Goal: Check status

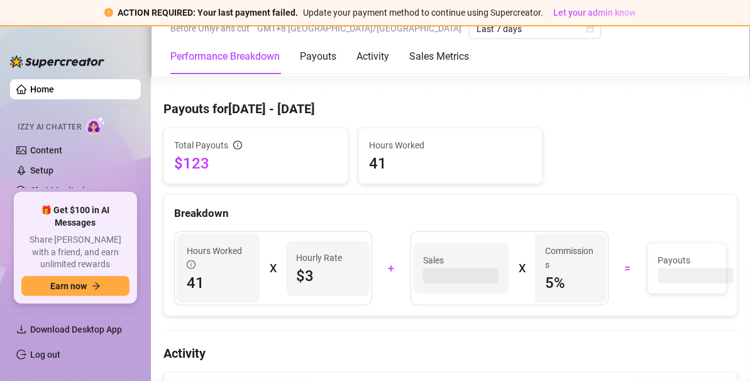
scroll to position [407, 0]
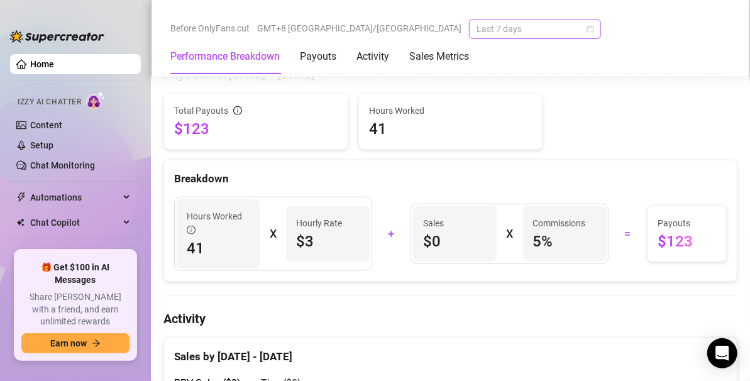
click at [477, 31] on span "Last 7 days" at bounding box center [535, 28] width 117 height 19
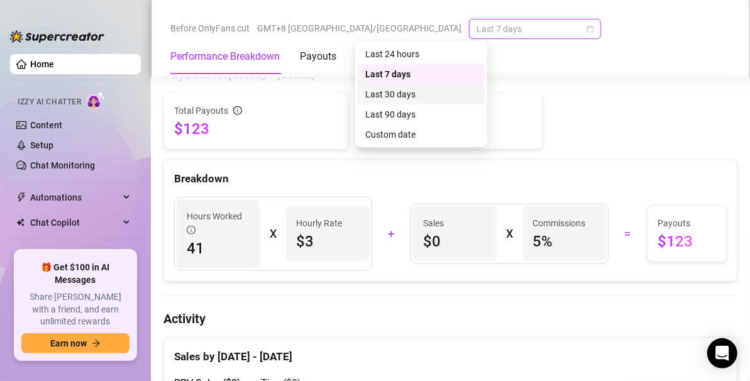
click at [411, 94] on div "Last 30 days" at bounding box center [421, 94] width 112 height 14
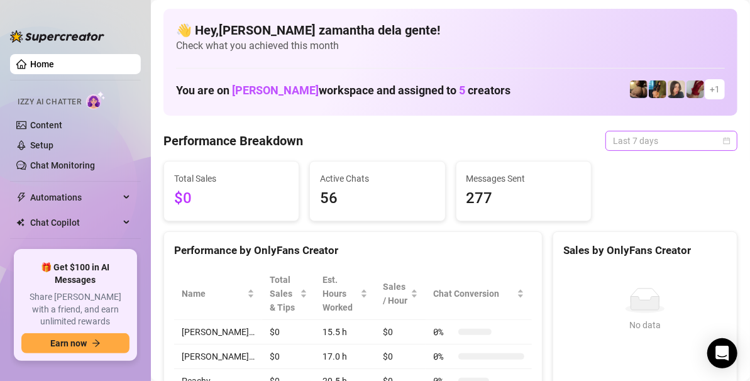
click at [632, 140] on span "Last 7 days" at bounding box center [671, 140] width 117 height 19
click at [631, 140] on span "Last 7 days" at bounding box center [671, 140] width 117 height 19
click at [637, 143] on span "Last 7 days" at bounding box center [671, 140] width 117 height 19
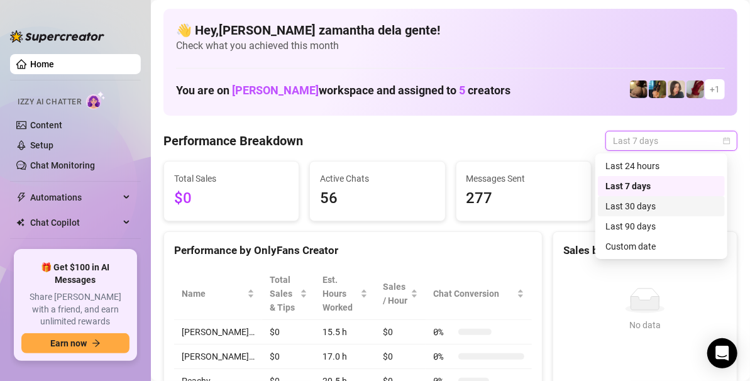
click at [625, 207] on div "Last 30 days" at bounding box center [661, 206] width 112 height 14
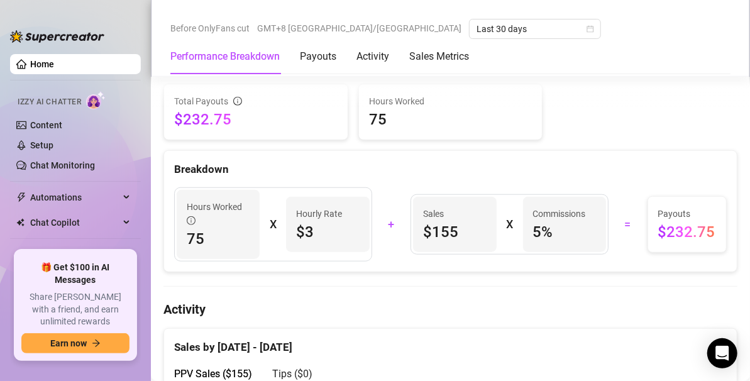
scroll to position [405, 0]
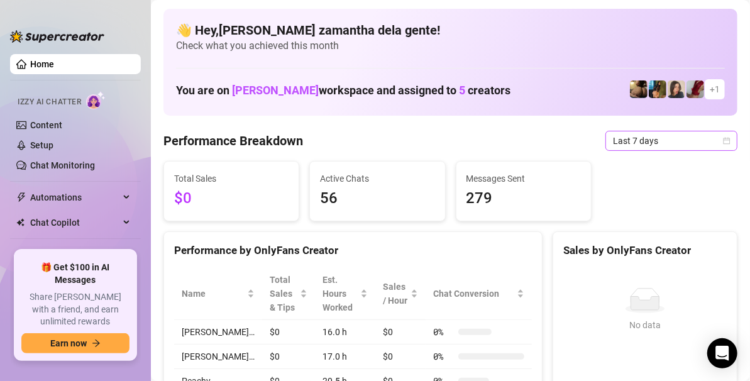
click at [628, 140] on span "Last 7 days" at bounding box center [671, 140] width 117 height 19
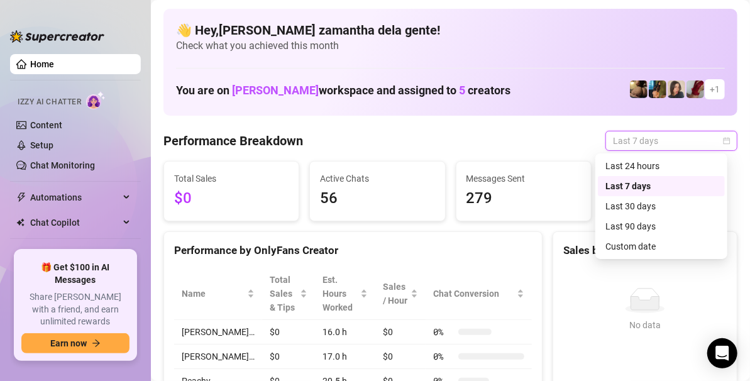
click at [647, 204] on div "Last 30 days" at bounding box center [661, 206] width 112 height 14
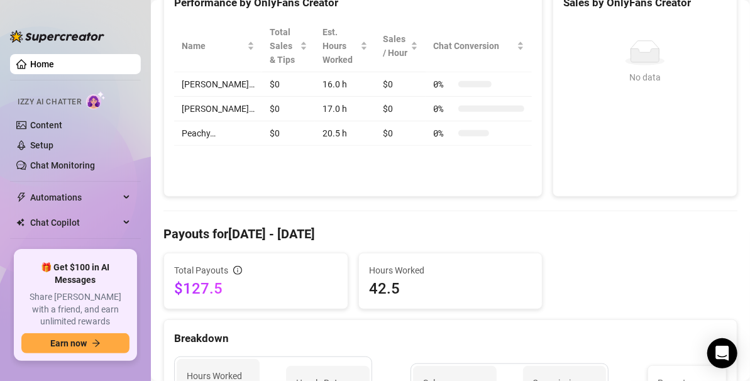
scroll to position [136, 0]
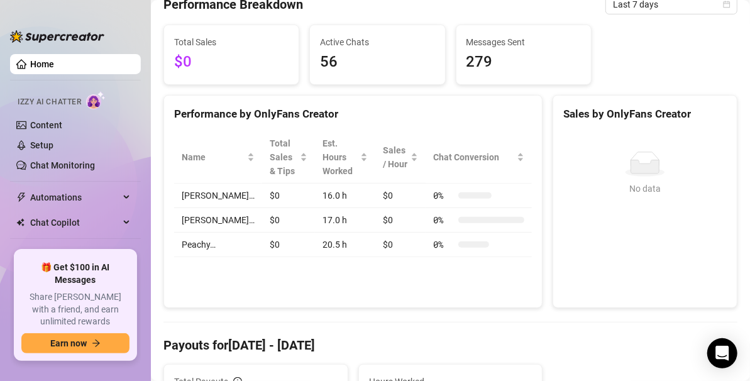
click at [634, 145] on div "No data No data" at bounding box center [645, 214] width 184 height 186
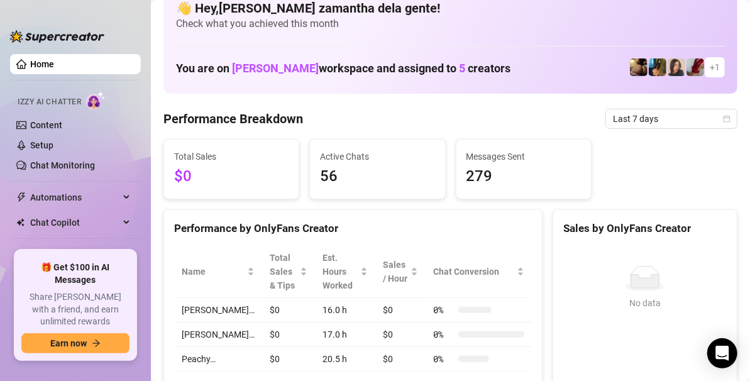
scroll to position [21, 0]
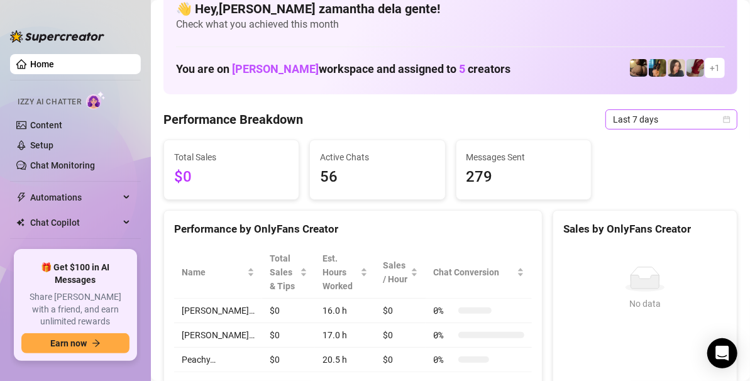
click at [636, 117] on span "Last 7 days" at bounding box center [671, 119] width 117 height 19
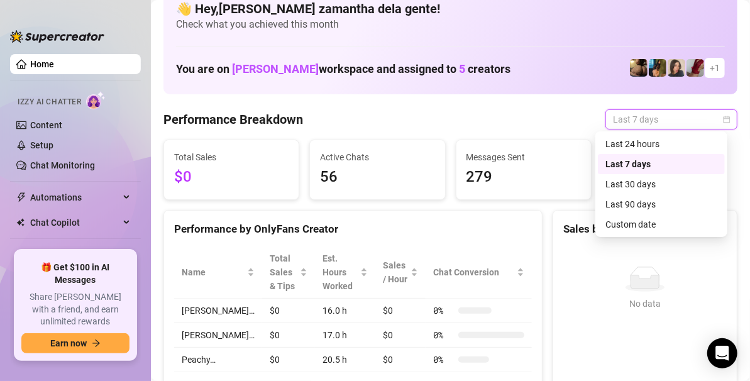
click at [628, 190] on div "Last 30 days" at bounding box center [661, 184] width 112 height 14
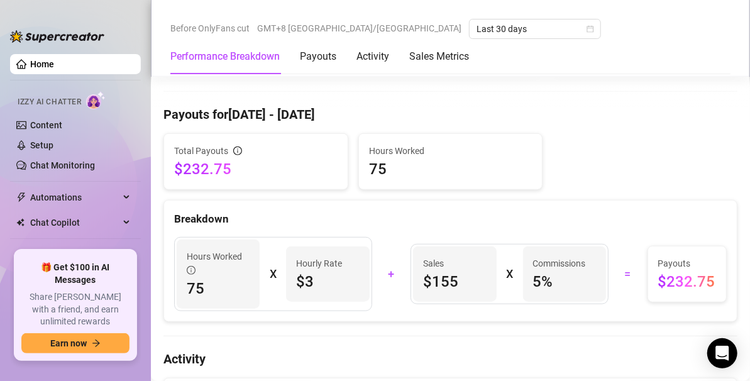
scroll to position [358, 0]
